Goal: Task Accomplishment & Management: Check status

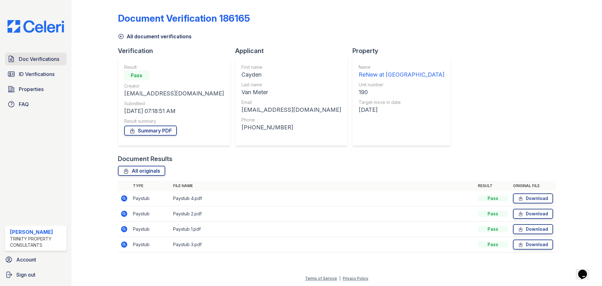
click at [34, 63] on span "Doc Verifications" at bounding box center [39, 59] width 40 height 8
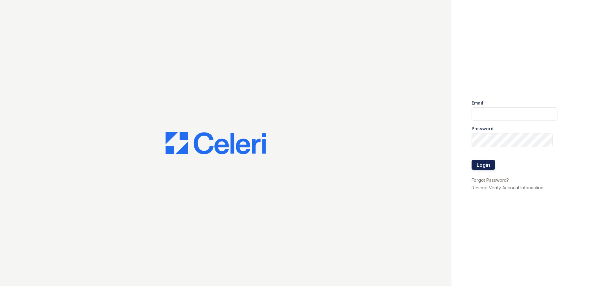
type input "spuga@trinity-pm.com"
click at [495, 166] on button "Login" at bounding box center [484, 165] width 24 height 10
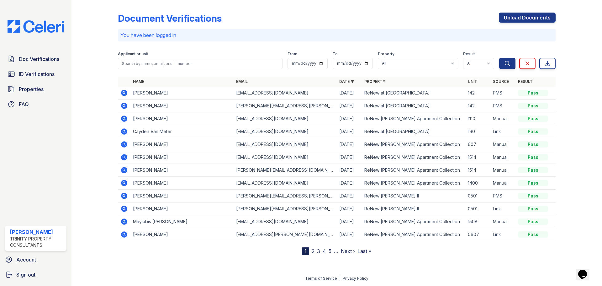
click at [128, 109] on icon at bounding box center [124, 106] width 8 height 8
